Goal: Task Accomplishment & Management: Use online tool/utility

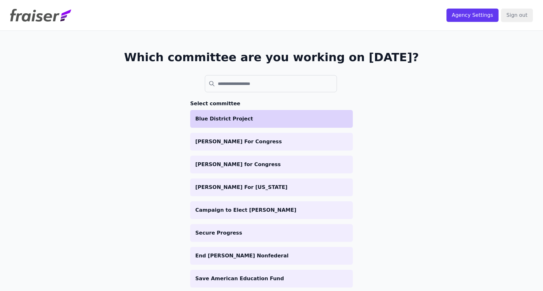
click at [279, 118] on p "Blue District Project" at bounding box center [271, 119] width 152 height 8
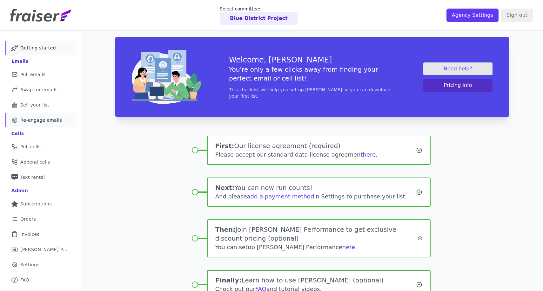
click at [45, 118] on span "Re-engage emails" at bounding box center [41, 120] width 42 height 6
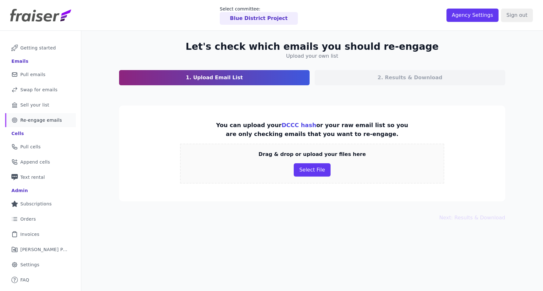
click at [501, 110] on section "You can upload your DCCC hash or your raw email list so you are only checking e…" at bounding box center [312, 154] width 386 height 96
click at [338, 148] on div "Drag & drop or upload your files here Select File" at bounding box center [312, 164] width 264 height 40
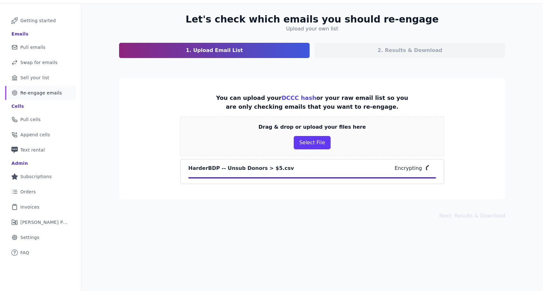
scroll to position [31, 0]
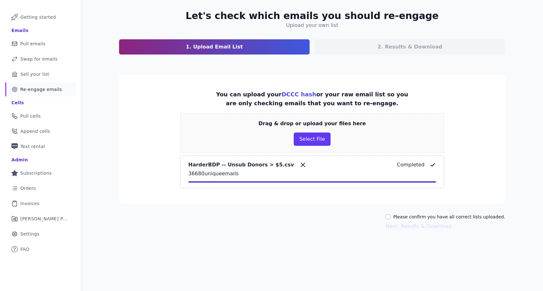
click at [414, 216] on label "Please confirm you have all correct lists uploaded." at bounding box center [449, 217] width 112 height 6
click at [390, 216] on input "Please confirm you have all correct lists uploaded." at bounding box center [387, 217] width 5 height 5
click at [411, 229] on button "Next: Results & Download" at bounding box center [418, 227] width 66 height 8
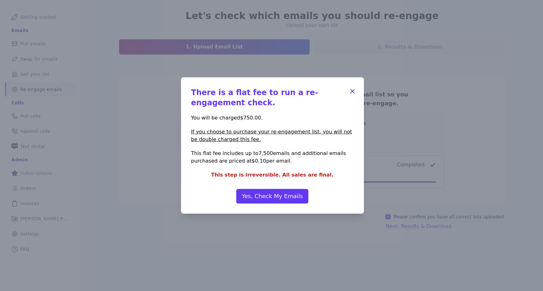
click at [353, 89] on icon "button" at bounding box center [352, 92] width 8 height 8
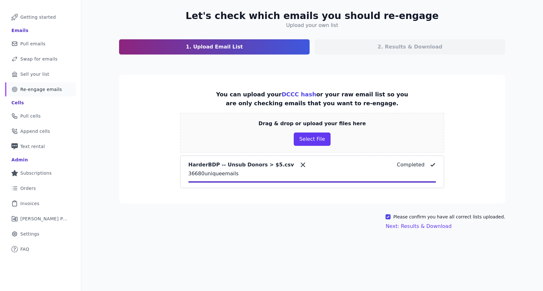
click at [492, 116] on section "You can upload your DCCC hash or your raw email list so you are only checking e…" at bounding box center [312, 139] width 386 height 129
click at [390, 219] on input "Please confirm you have all correct lists uploaded." at bounding box center [387, 217] width 5 height 5
checkbox input "false"
click at [46, 88] on span "Re-engage emails" at bounding box center [41, 89] width 42 height 6
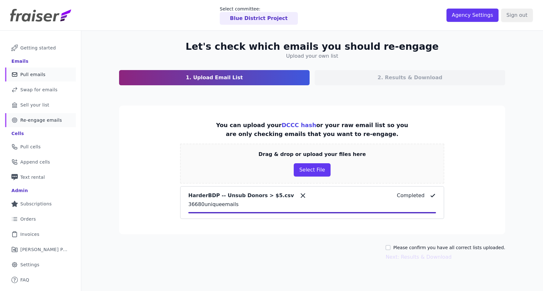
click at [53, 76] on link "Mail Icon Outline of a mail envelope Pull emails" at bounding box center [40, 75] width 71 height 14
